Goal: Task Accomplishment & Management: Complete application form

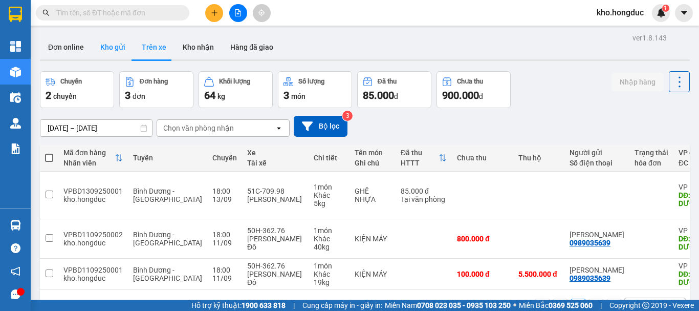
click at [111, 50] on button "Kho gửi" at bounding box center [112, 47] width 41 height 25
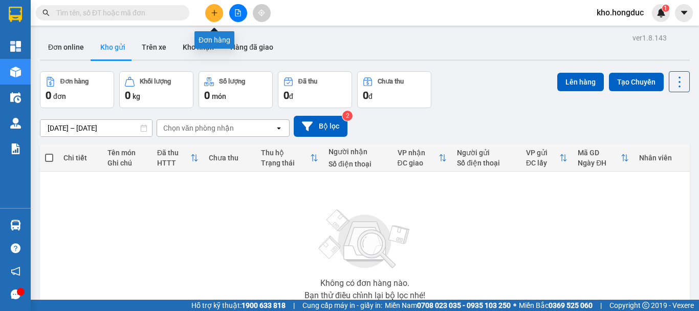
click at [210, 12] on button at bounding box center [214, 13] width 18 height 18
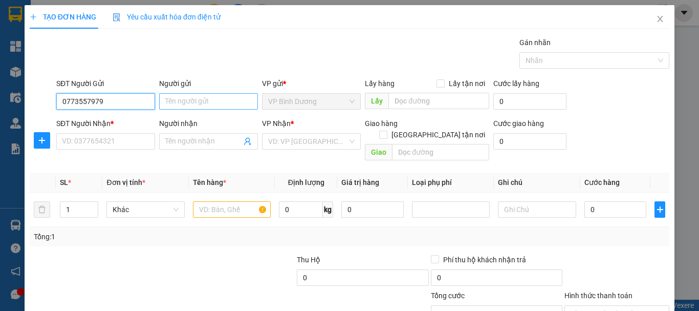
type input "0773557979"
click at [203, 95] on input "Người gửi" at bounding box center [208, 101] width 99 height 16
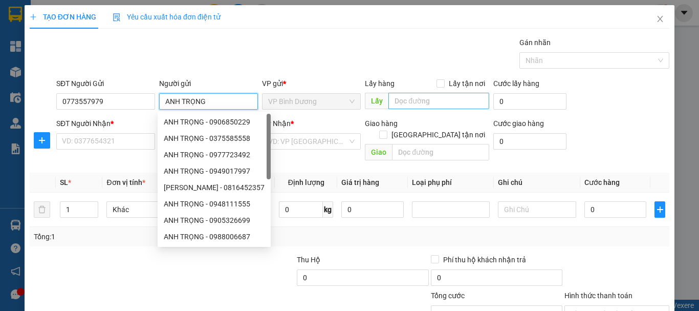
type input "ANH TRỌNG"
click at [413, 105] on input "text" at bounding box center [439, 101] width 101 height 16
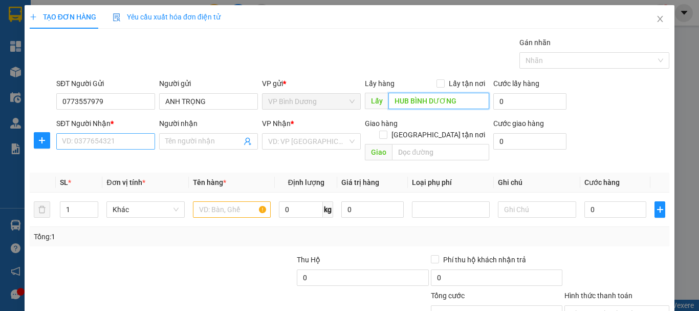
type input "HUB BÌNH DƯƠNG"
click at [113, 143] on input "SĐT Người Nhận *" at bounding box center [105, 141] width 99 height 16
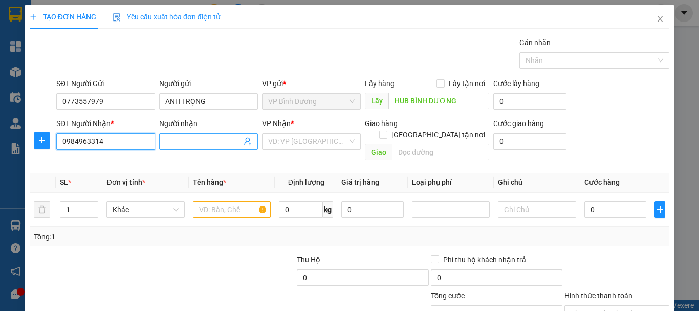
type input "0984963314"
click at [207, 137] on input "Người nhận" at bounding box center [203, 141] width 76 height 11
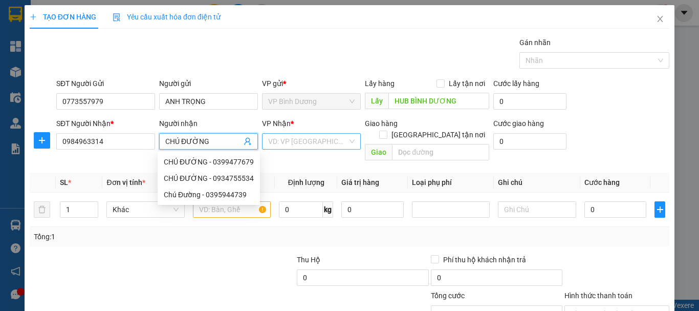
type input "CHÚ ĐƯỜNG"
click at [292, 140] on input "search" at bounding box center [307, 141] width 79 height 15
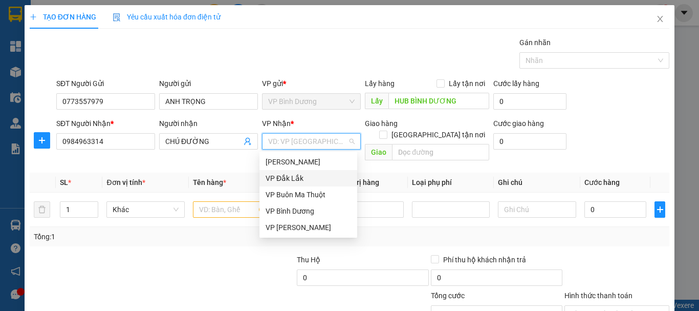
click at [302, 174] on div "VP Đắk Lắk" at bounding box center [308, 178] width 85 height 11
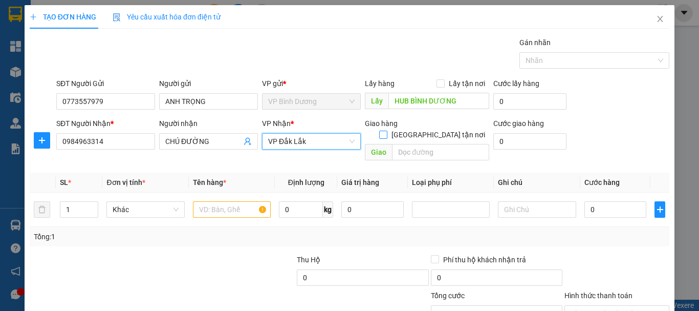
click at [459, 129] on span "[GEOGRAPHIC_DATA] tận nơi" at bounding box center [438, 134] width 102 height 11
click at [386, 131] on input "[GEOGRAPHIC_DATA] tận nơi" at bounding box center [382, 134] width 7 height 7
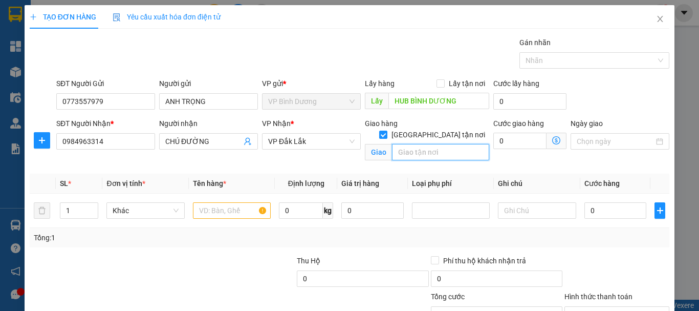
click at [440, 144] on input "text" at bounding box center [440, 152] width 97 height 16
drag, startPoint x: 450, startPoint y: 120, endPoint x: 428, endPoint y: 135, distance: 25.8
click at [449, 129] on span "[GEOGRAPHIC_DATA] tận nơi" at bounding box center [438, 134] width 102 height 11
click at [386, 131] on input "[GEOGRAPHIC_DATA] tận nơi" at bounding box center [382, 134] width 7 height 7
checkbox input "false"
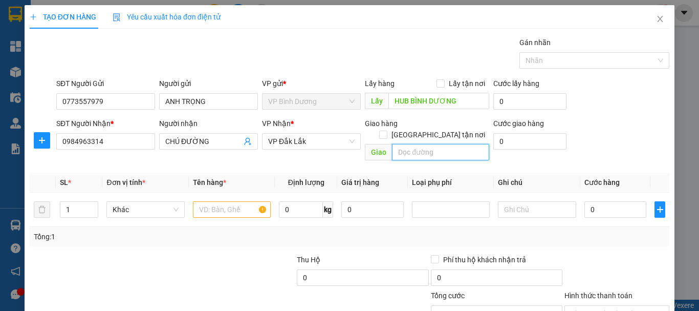
click at [424, 144] on input "text" at bounding box center [440, 152] width 97 height 16
type input "HUB [GEOGRAPHIC_DATA]"
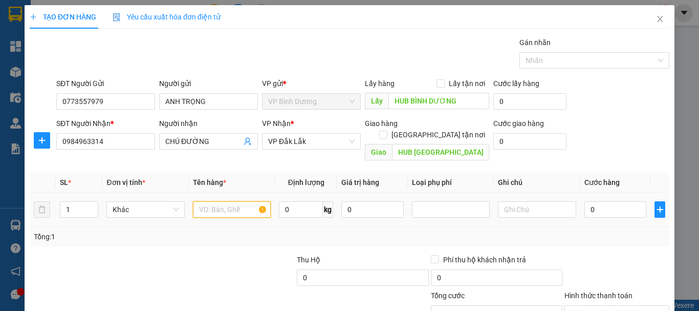
click at [227, 203] on input "text" at bounding box center [232, 209] width 78 height 16
type input "XE SIRUS 47T1-42258+CAVET+CHÌA KHOÁ"
click at [298, 203] on input "0" at bounding box center [301, 209] width 44 height 16
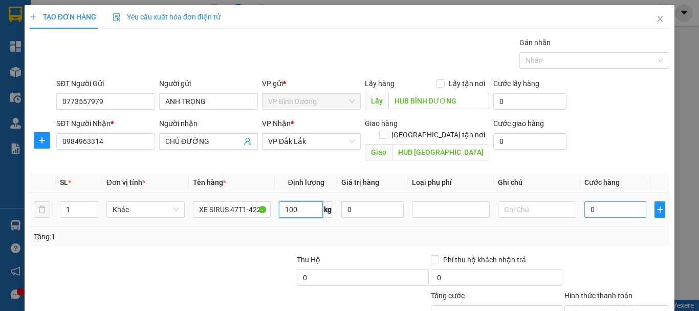
type input "100"
click at [597, 201] on input "0" at bounding box center [616, 209] width 62 height 16
type input "3"
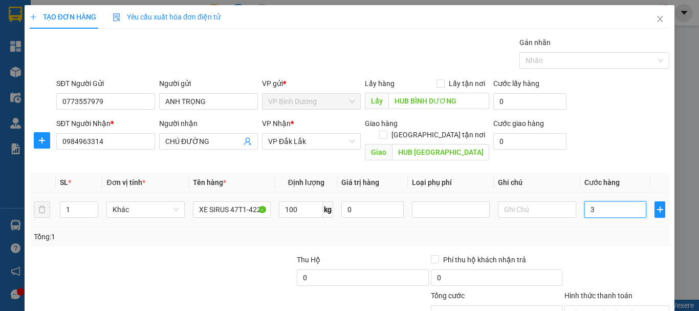
type input "30"
type input "300"
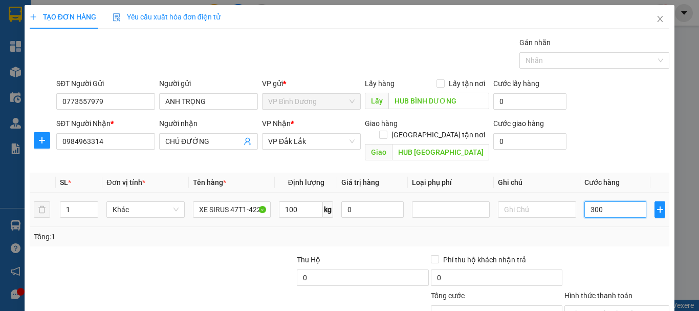
type input "300"
type input "3.000"
type input "30.000"
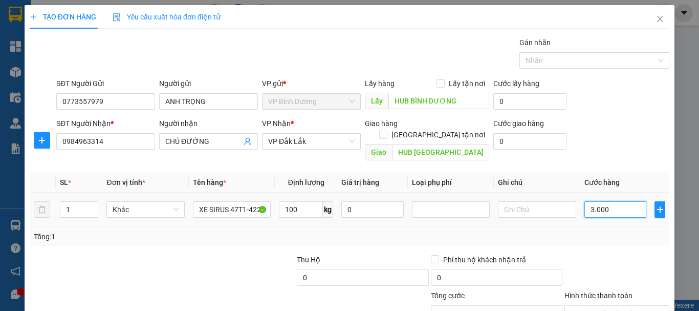
type input "30.000"
type input "300.000"
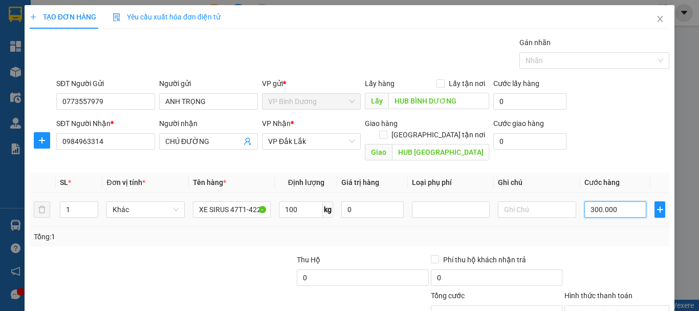
scroll to position [68, 0]
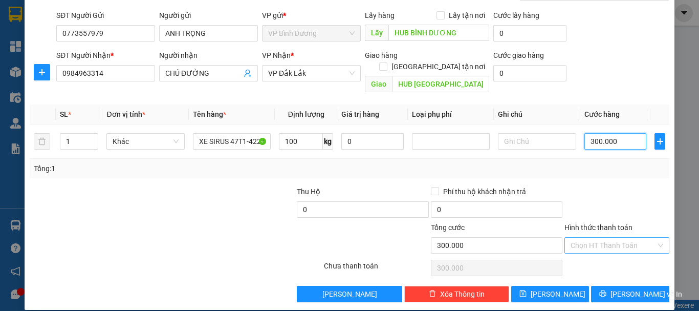
type input "300.000"
click at [607, 238] on input "Hình thức thanh toán" at bounding box center [613, 245] width 85 height 15
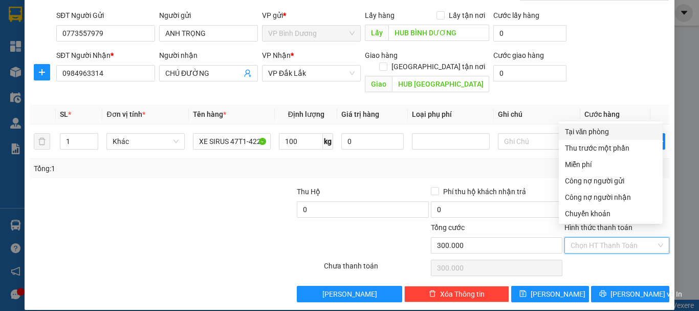
click at [590, 130] on div "Tại văn phòng" at bounding box center [611, 131] width 92 height 11
type input "0"
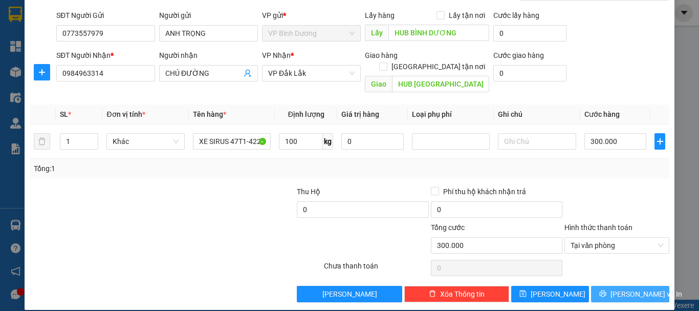
click at [623, 288] on span "[PERSON_NAME] và In" at bounding box center [647, 293] width 72 height 11
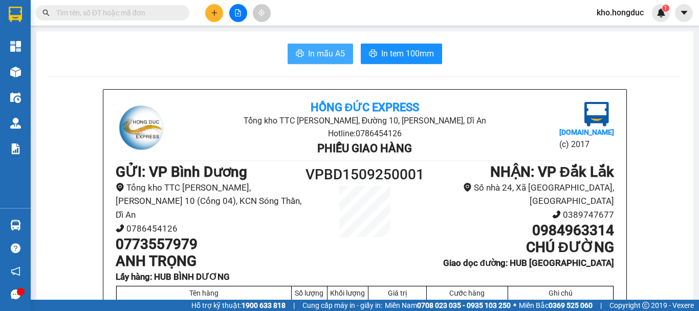
click at [305, 46] on button "In mẫu A5" at bounding box center [321, 54] width 66 height 20
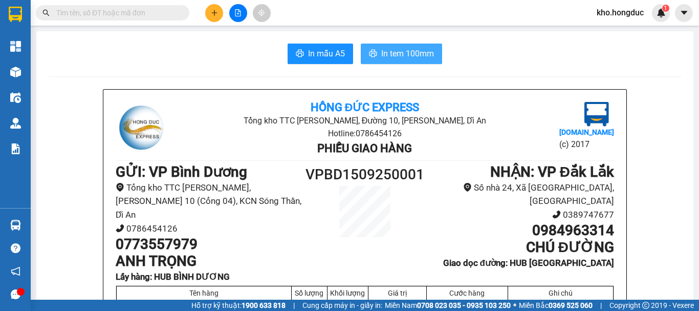
click at [406, 61] on button "In tem 100mm" at bounding box center [401, 54] width 81 height 20
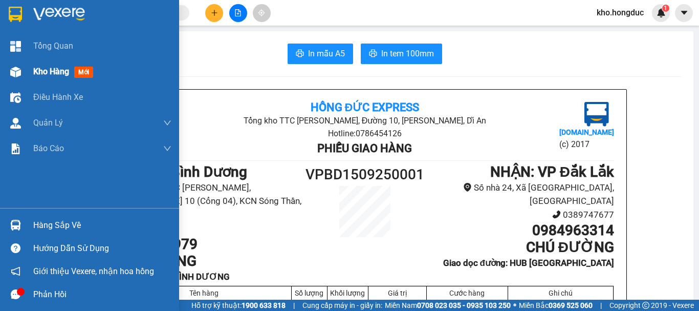
click at [25, 70] on div "Kho hàng mới" at bounding box center [89, 72] width 179 height 26
